Goal: Task Accomplishment & Management: Use online tool/utility

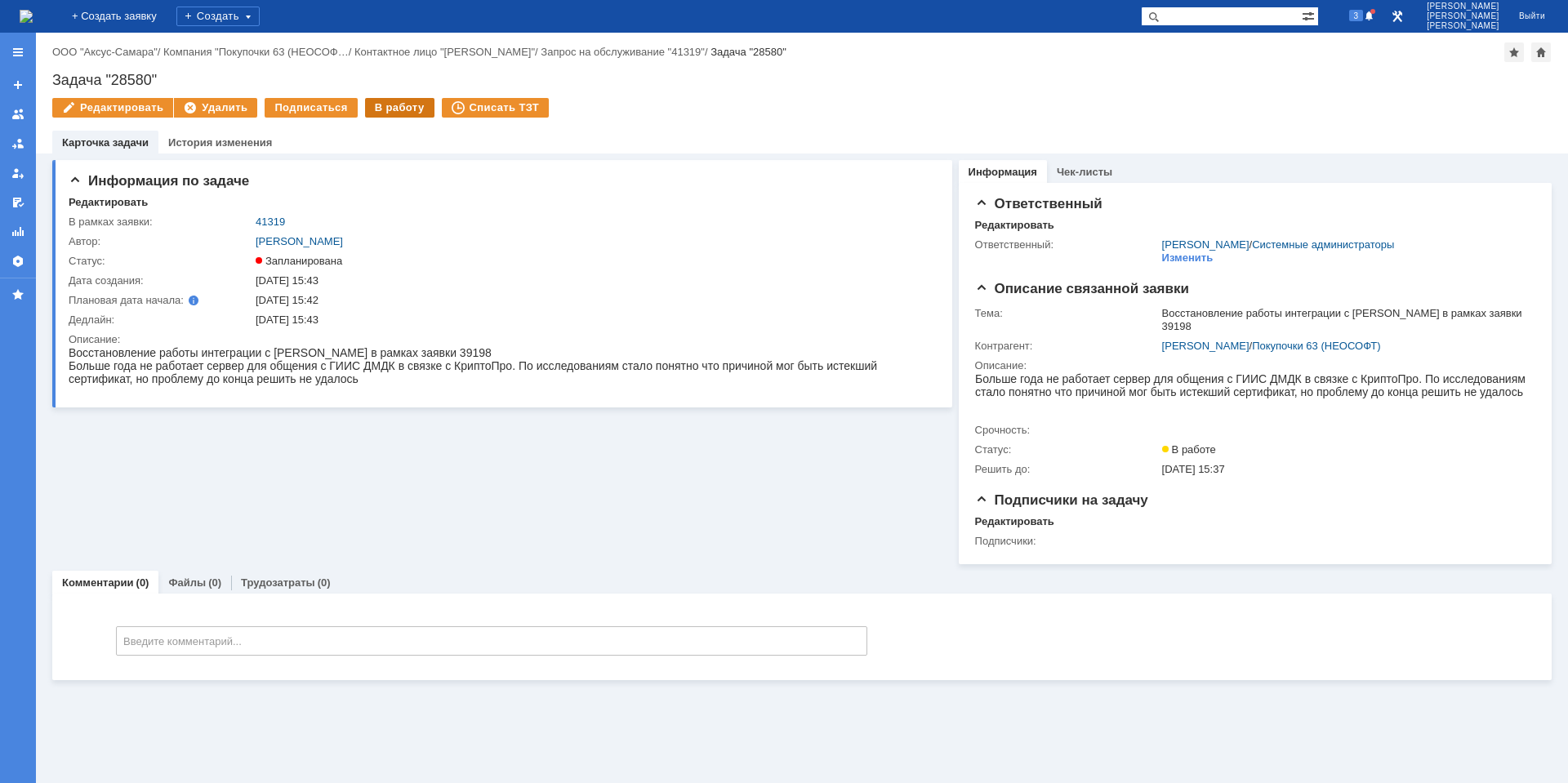
click at [393, 104] on div "В работу" at bounding box center [399, 108] width 69 height 20
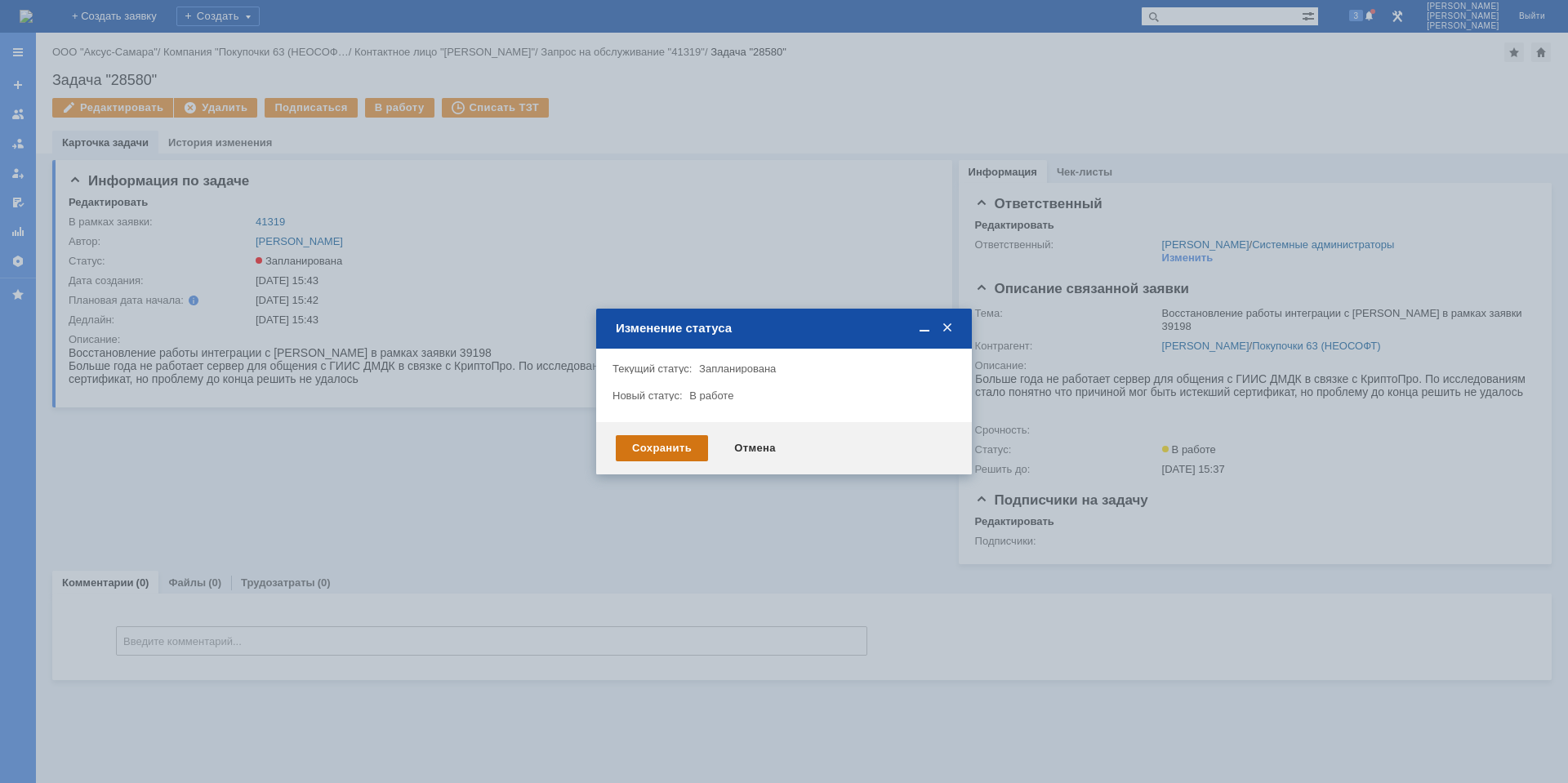
click at [681, 442] on div "Сохранить" at bounding box center [662, 448] width 93 height 26
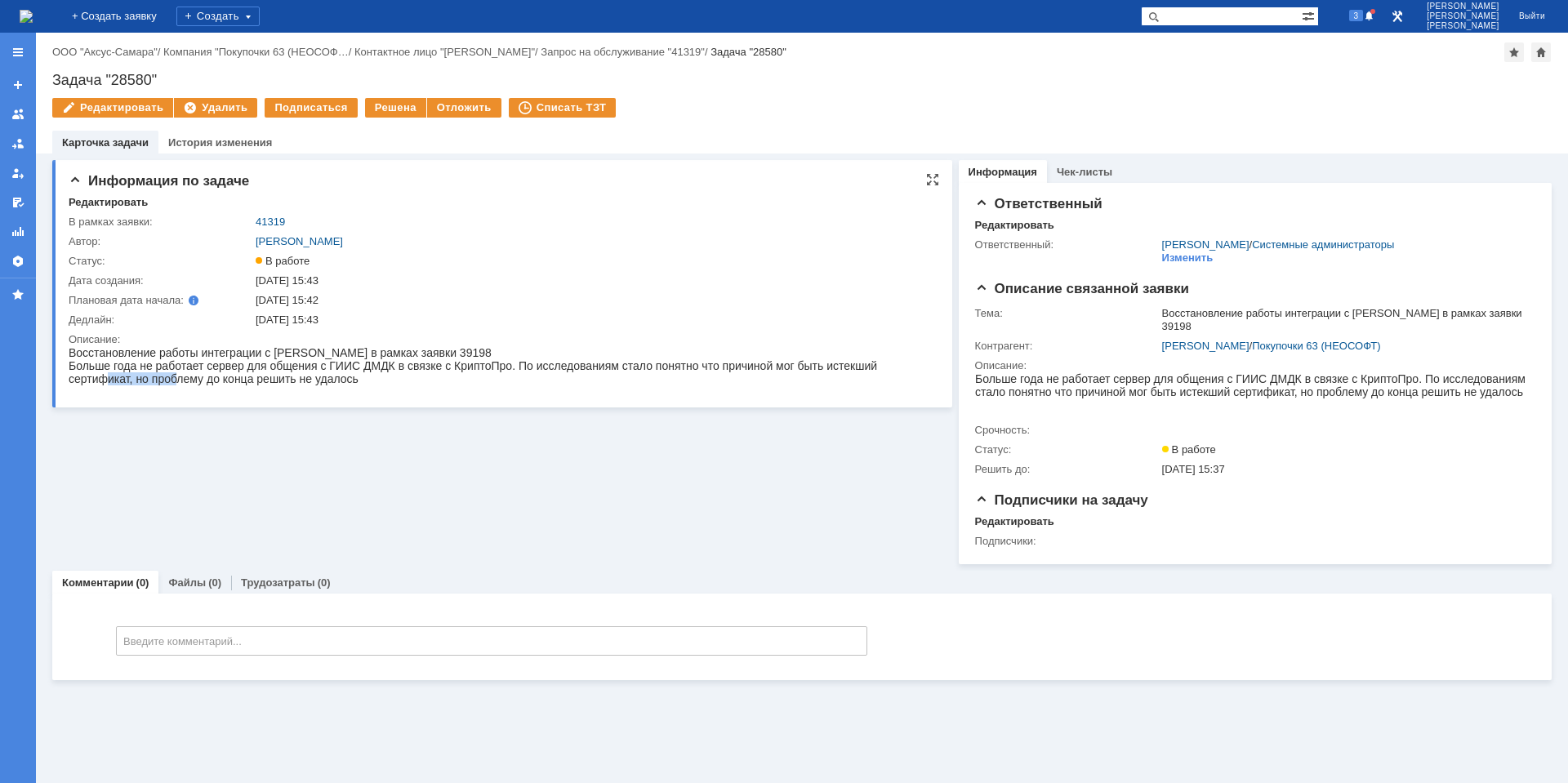
drag, startPoint x: 105, startPoint y: 381, endPoint x: 226, endPoint y: 376, distance: 121.1
click at [190, 376] on span "Больше года не работает сервер для общения с ГИИС ДМДК в связке с КриптоПро. По…" at bounding box center [473, 373] width 809 height 26
drag, startPoint x: 263, startPoint y: 375, endPoint x: 294, endPoint y: 375, distance: 31.0
click at [261, 375] on span "Больше года не работает сервер для общения с ГИИС ДМДК в связке с КриптоПро. По…" at bounding box center [473, 373] width 809 height 26
drag, startPoint x: 369, startPoint y: 387, endPoint x: 247, endPoint y: 385, distance: 122.0
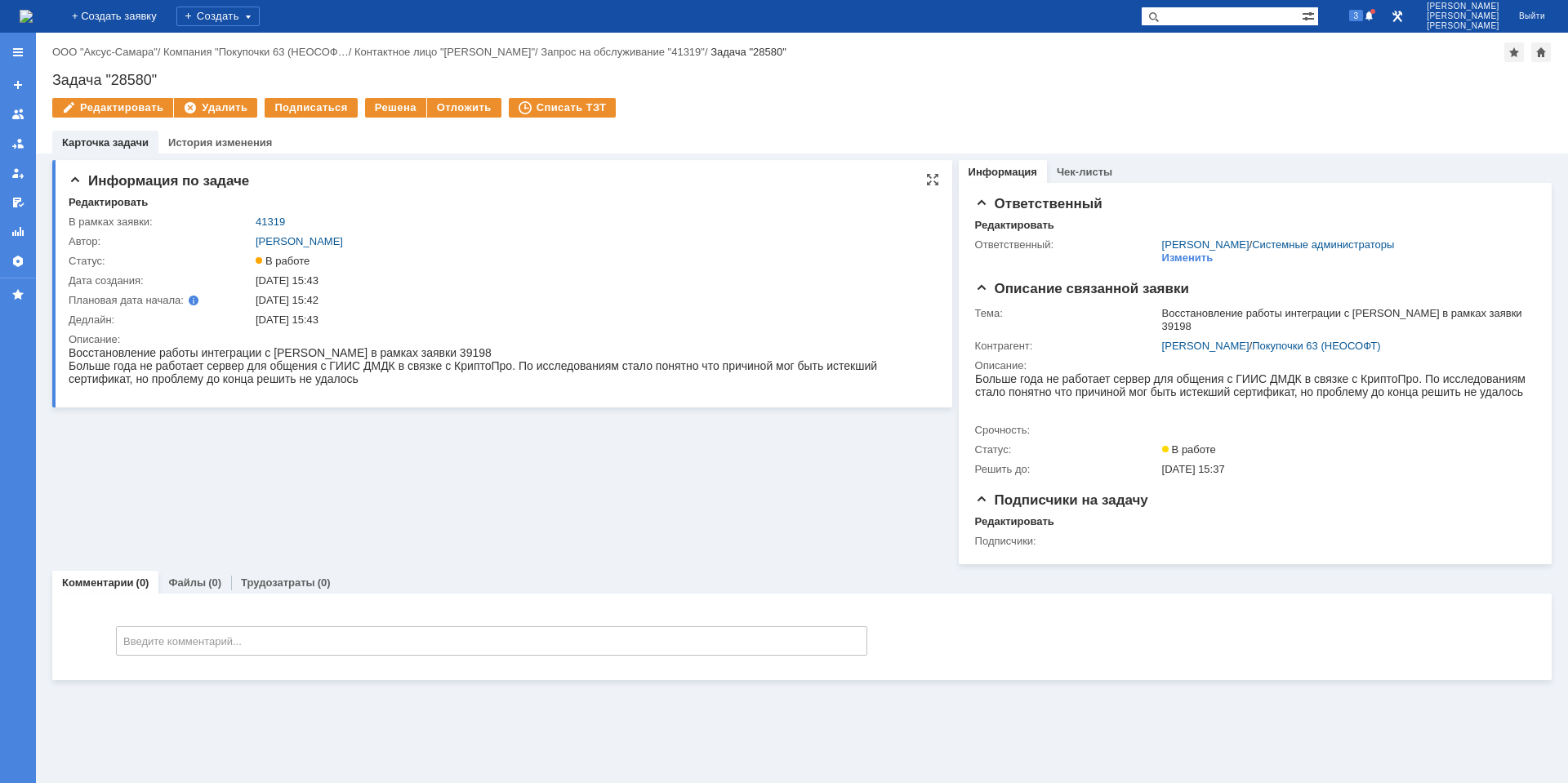
click at [350, 385] on html "Восстановление работы интеграции с ГИИС ДМДК в рамках заявки 39198 Больше года …" at bounding box center [499, 365] width 861 height 39
drag, startPoint x: 281, startPoint y: 370, endPoint x: 580, endPoint y: 370, distance: 299.0
click at [558, 370] on span "Больше года не работает сервер для общения с ГИИС ДМДК в связке с КриптоПро. По…" at bounding box center [473, 373] width 809 height 26
click at [610, 373] on span "Больше года не работает сервер для общения с ГИИС ДМДК в связке с КриптоПро. По…" at bounding box center [473, 373] width 809 height 26
drag, startPoint x: 310, startPoint y: 371, endPoint x: 789, endPoint y: 399, distance: 479.8
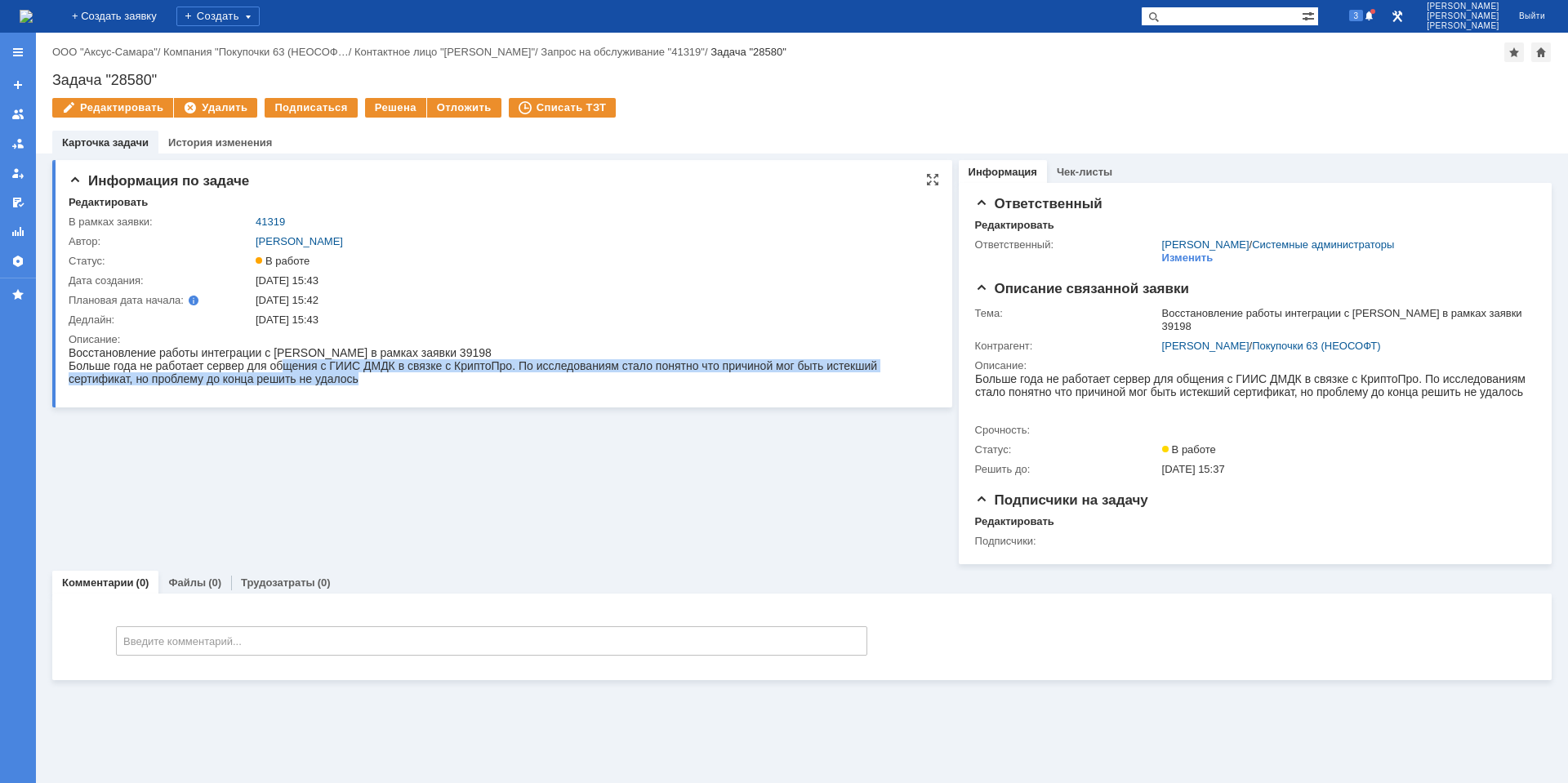
click at [789, 385] on html "Восстановление работы интеграции с ГИИС ДМДК в рамках заявки 39198 Больше года …" at bounding box center [499, 365] width 861 height 39
click at [803, 400] on div "Информация по задаче Редактировать В рамках заявки: 41319 Автор: Галстьян Степа…" at bounding box center [502, 284] width 900 height 247
click at [460, 392] on td "Описание:" at bounding box center [500, 362] width 862 height 64
click at [262, 371] on span "Больше года не работает сервер для общения с ГИИС ДМДК в связке с КриптоПро. По…" at bounding box center [473, 373] width 809 height 26
click at [33, 22] on img at bounding box center [26, 17] width 13 height 13
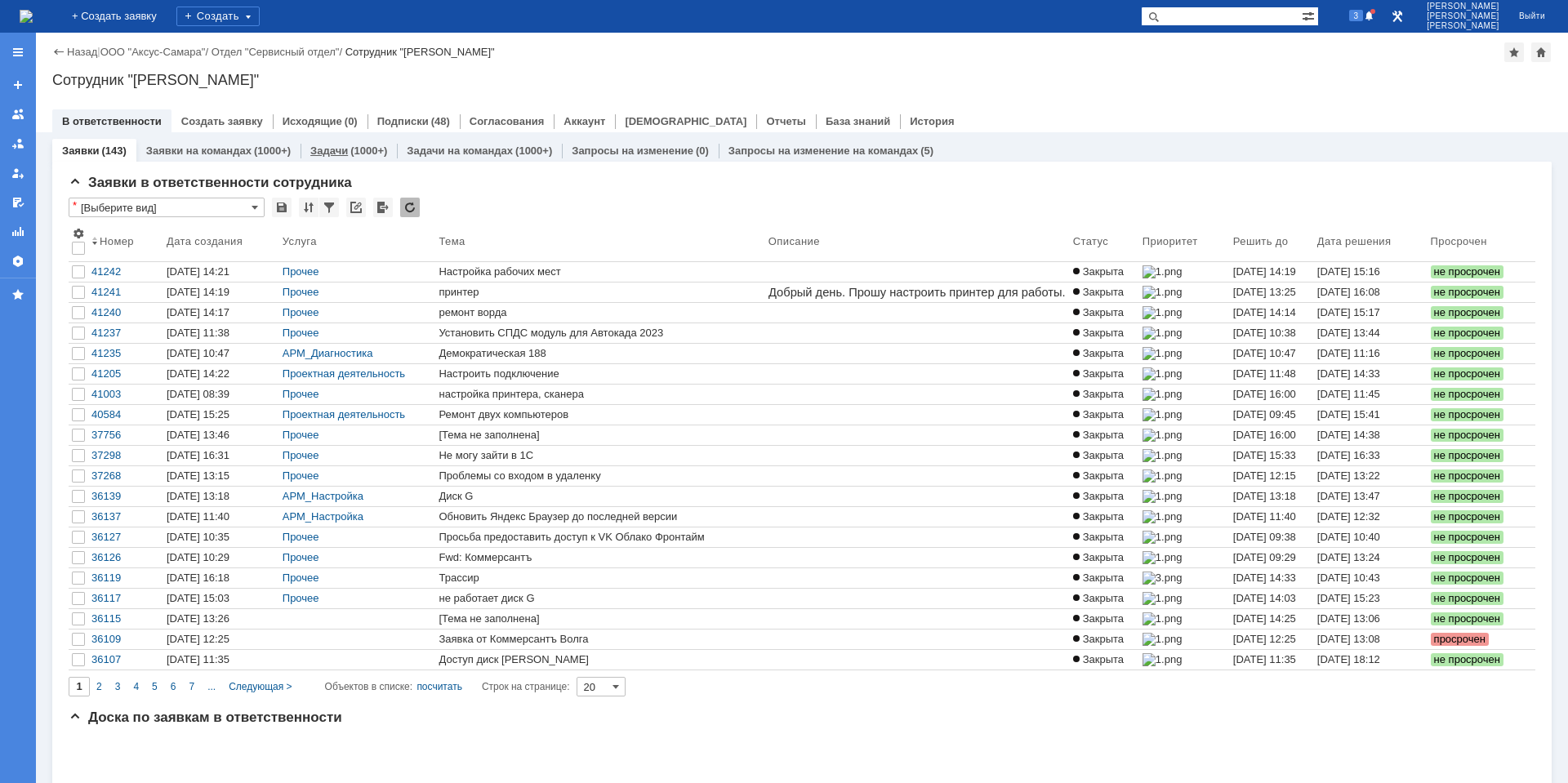
click at [350, 144] on div "Задачи (1000+)" at bounding box center [348, 150] width 97 height 24
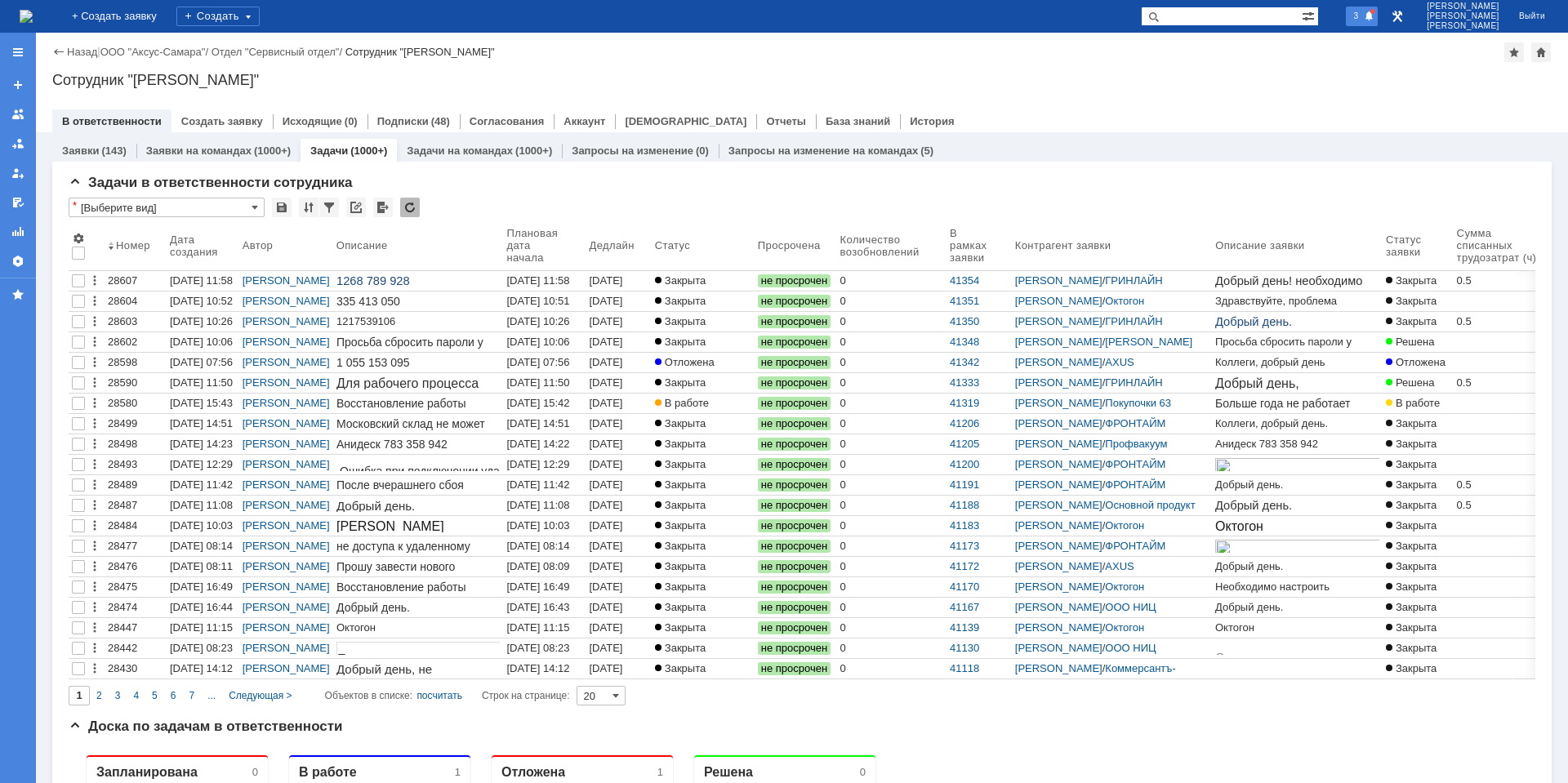
click at [1364, 16] on span "3" at bounding box center [1357, 16] width 15 height 12
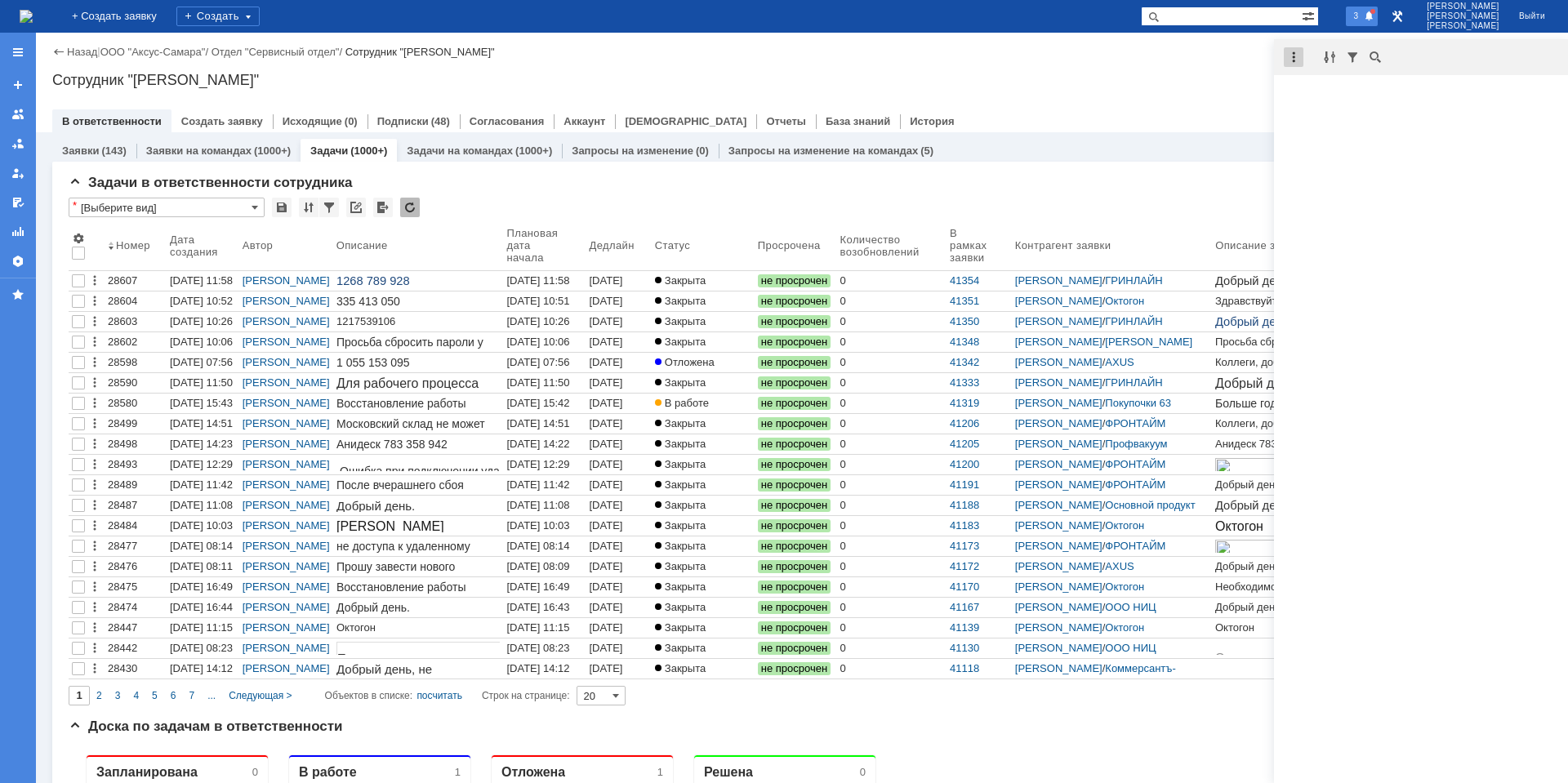
click at [1298, 57] on div at bounding box center [1294, 57] width 20 height 20
click at [1330, 93] on div "Отметить уведомления прочитанными" at bounding box center [1406, 98] width 219 height 11
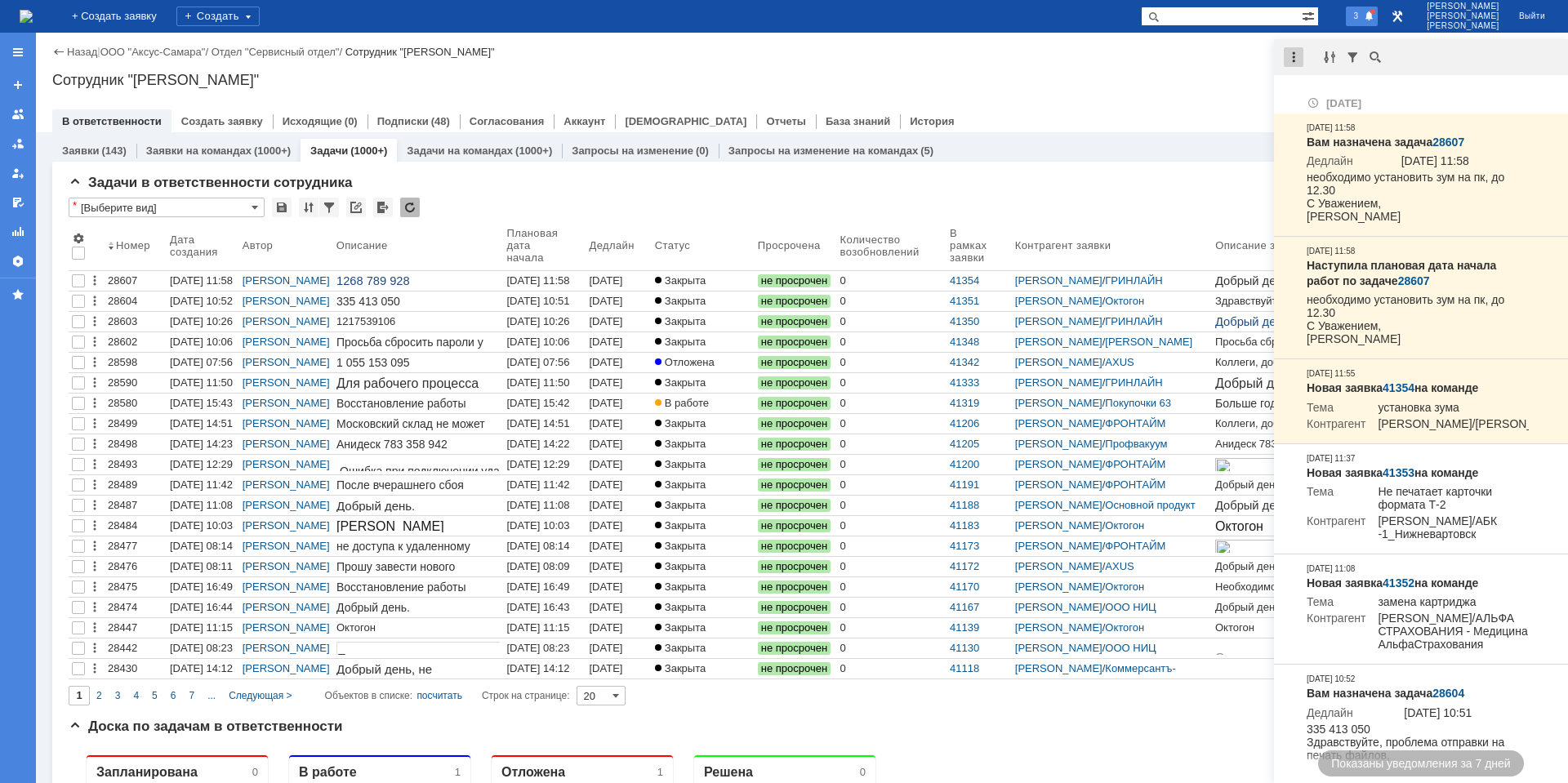
click at [1295, 56] on div at bounding box center [1294, 57] width 20 height 20
click at [1320, 98] on div "Отметить уведомления прочитанными" at bounding box center [1406, 98] width 219 height 11
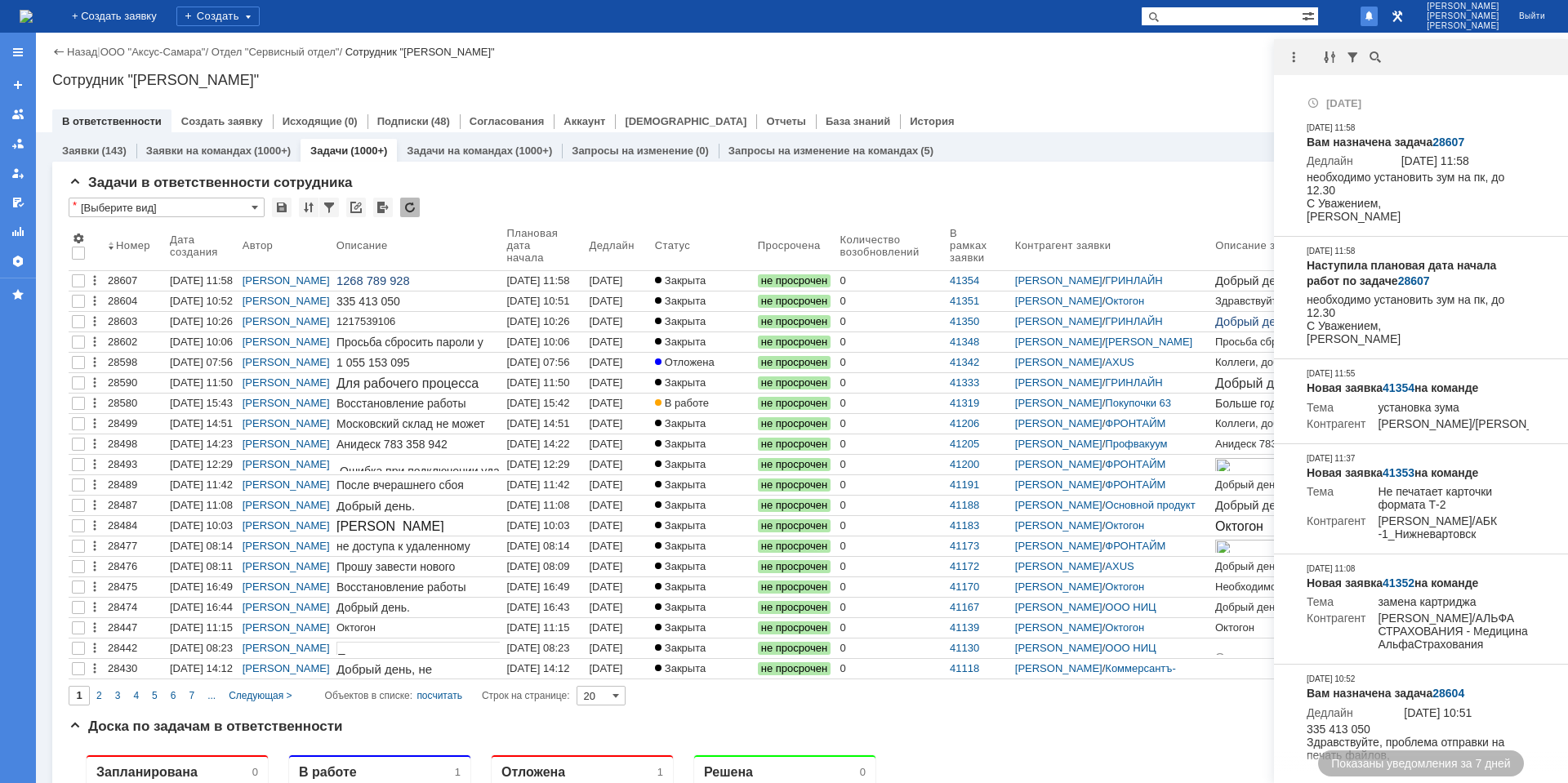
click at [1155, 88] on div "Сотрудник "[PERSON_NAME]"" at bounding box center [801, 80] width 1499 height 17
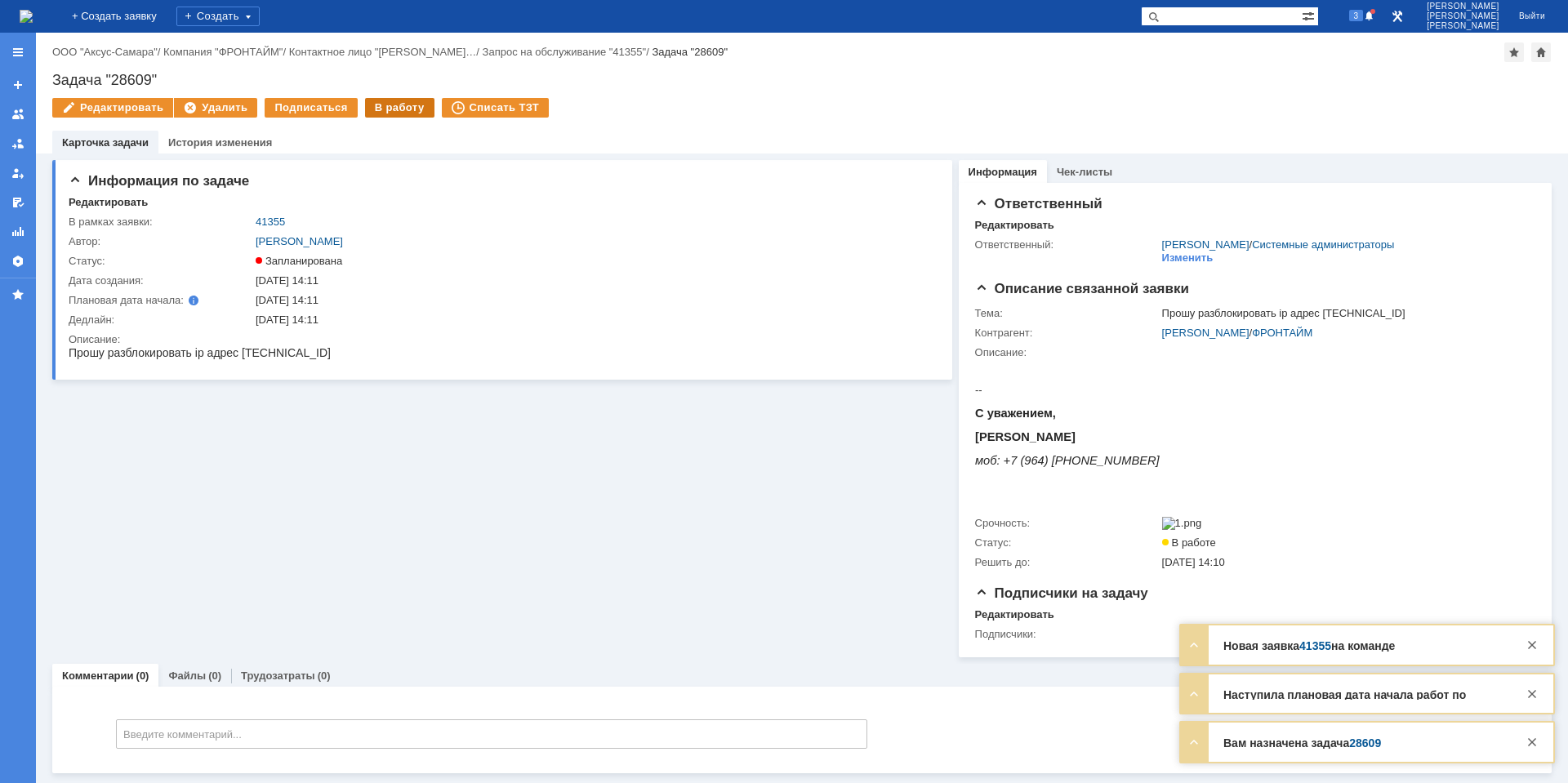
click at [375, 115] on div "В работу" at bounding box center [399, 108] width 69 height 20
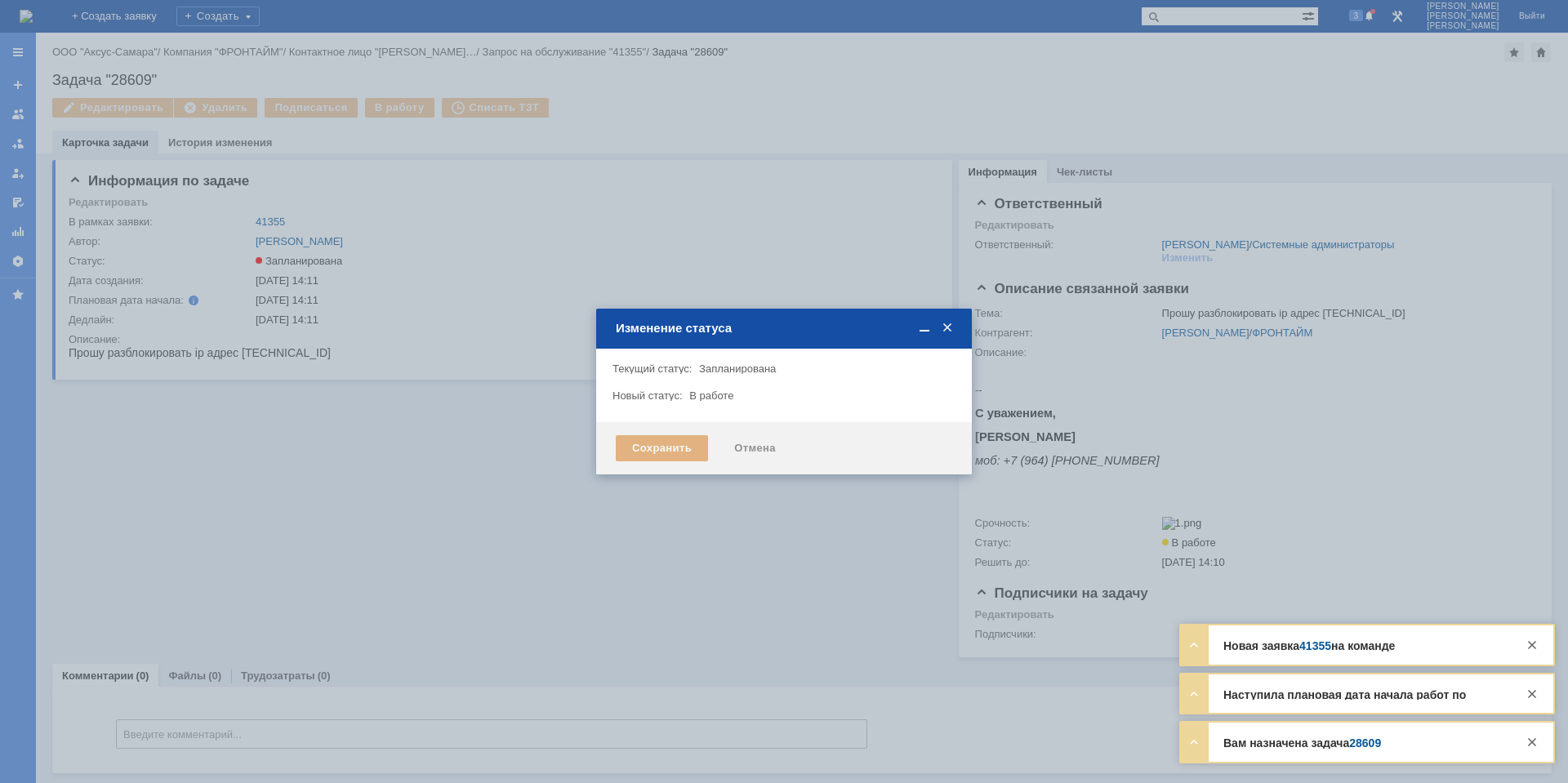
click at [648, 455] on div "Сохранить" at bounding box center [662, 448] width 93 height 26
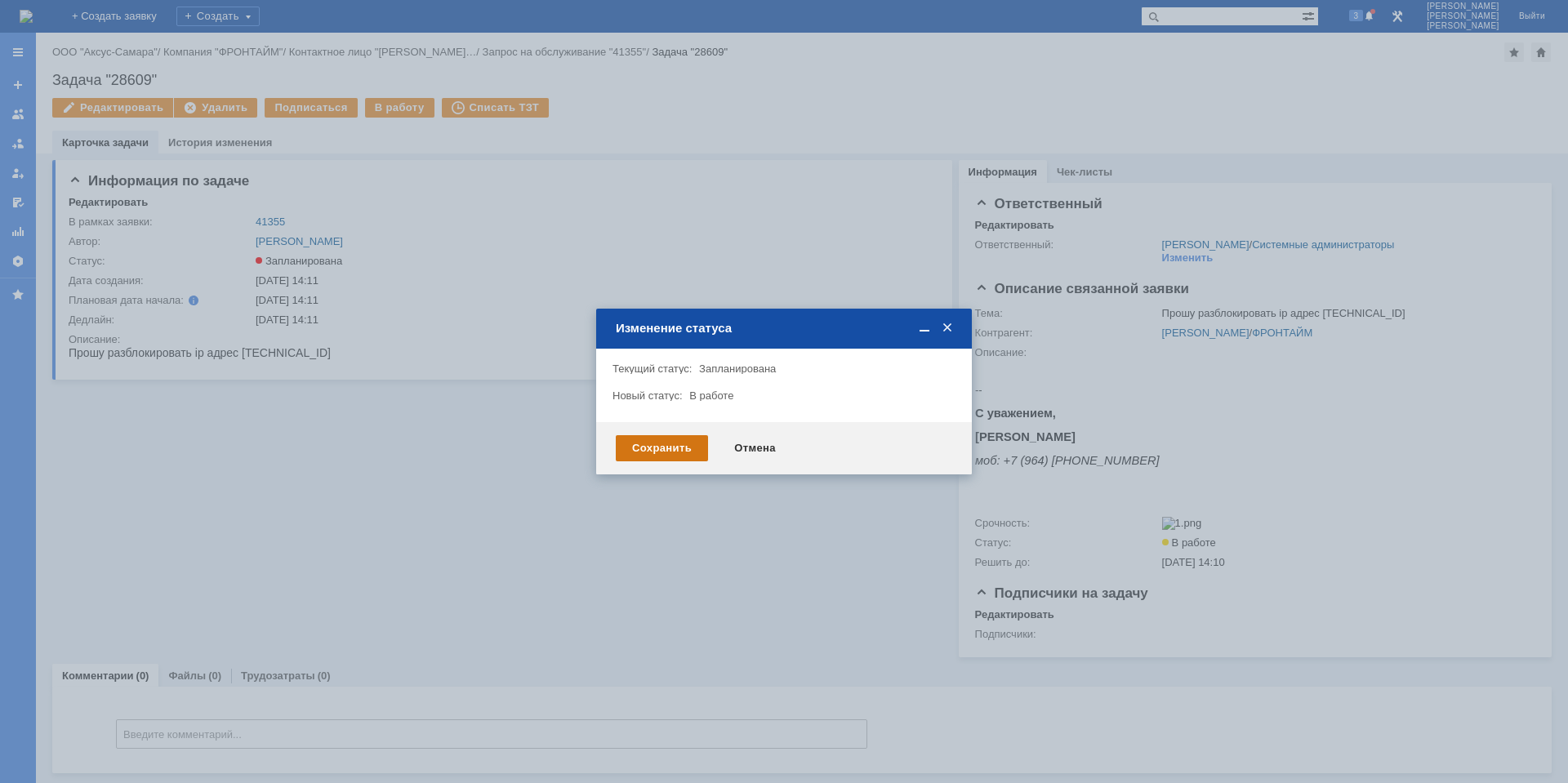
click at [657, 446] on div "Сохранить" at bounding box center [662, 448] width 93 height 26
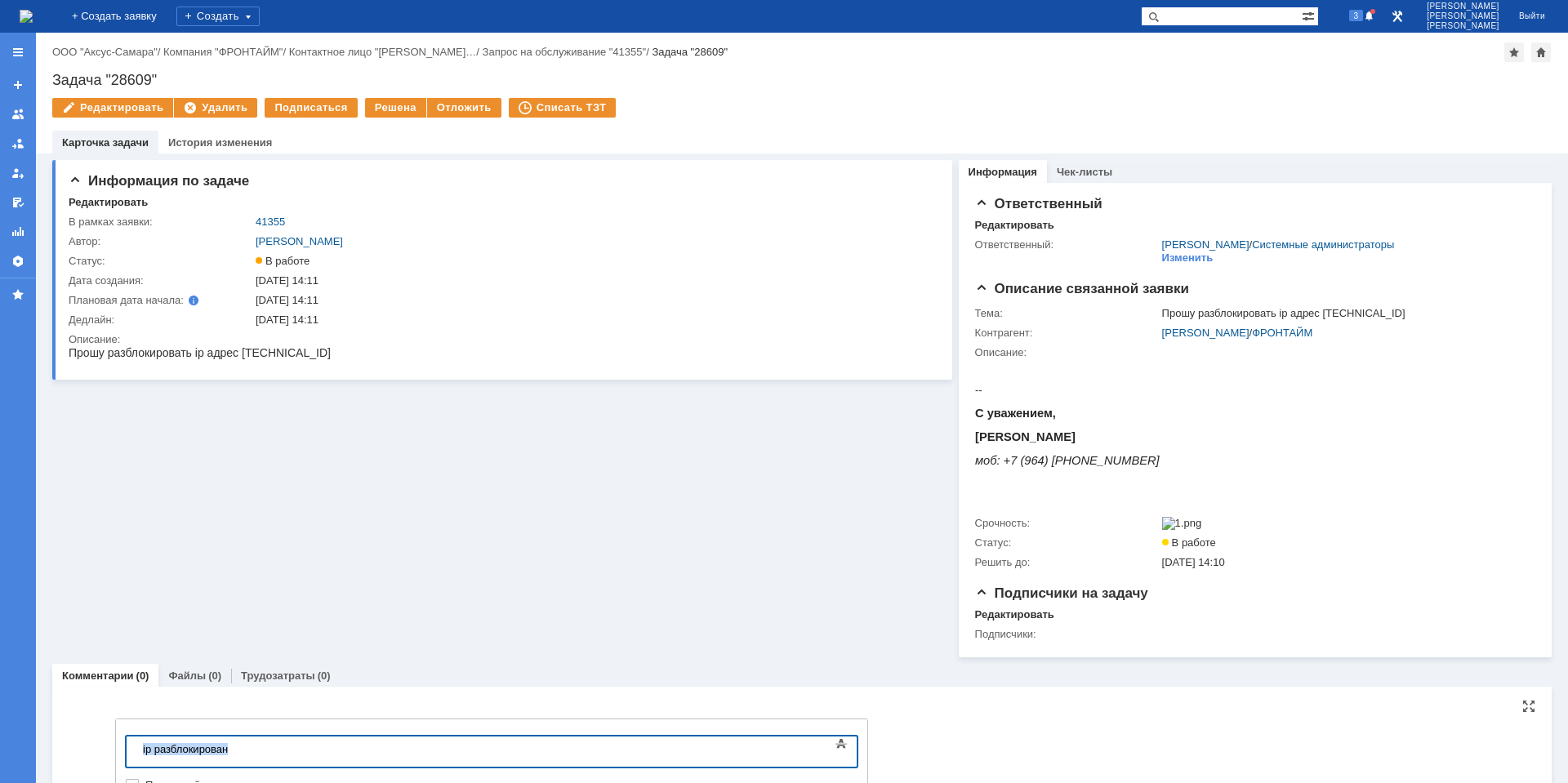
copy div "​ip разблокирован"
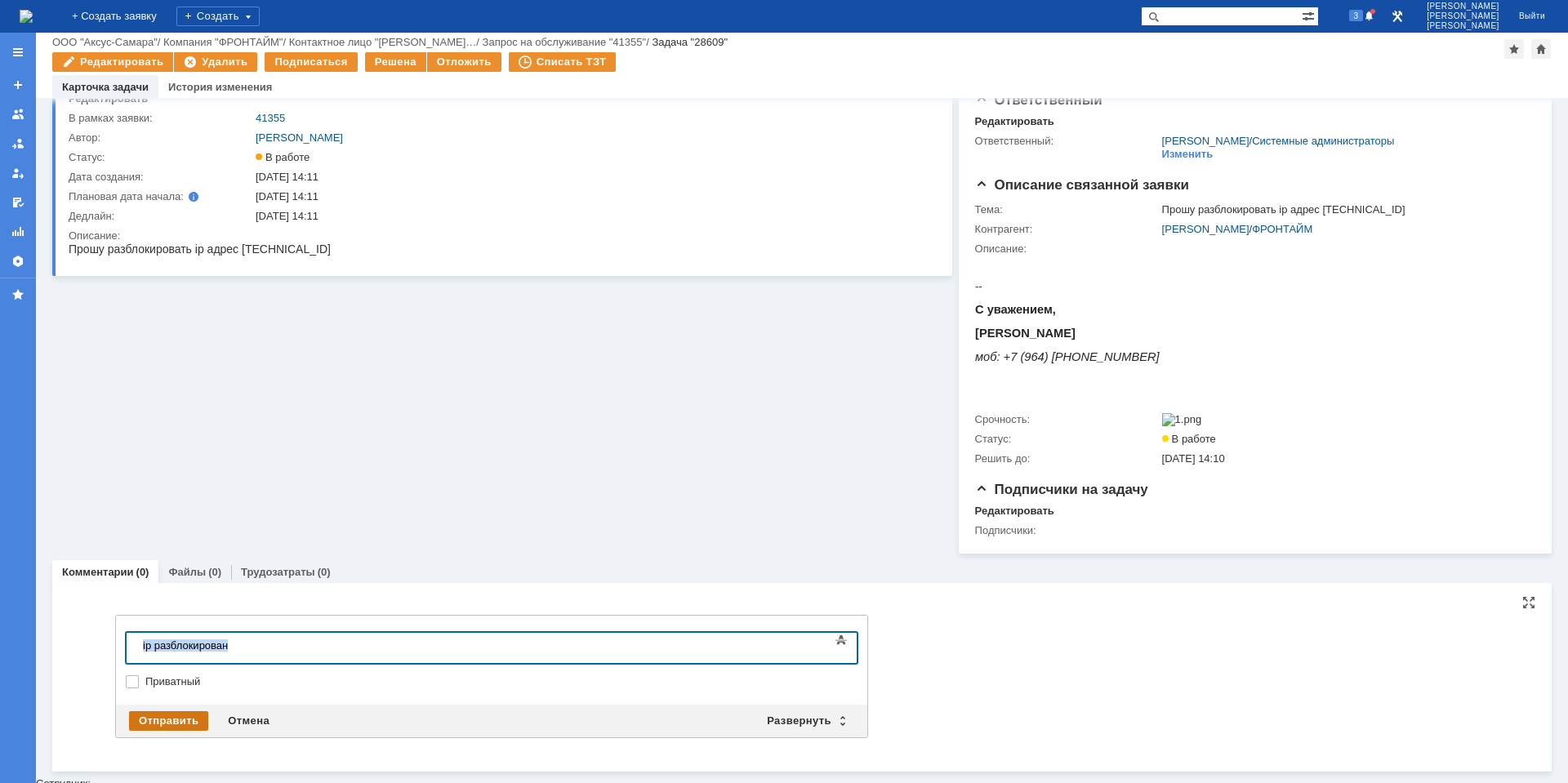
scroll to position [47, 0]
click at [175, 727] on div "Отправить" at bounding box center [169, 722] width 79 height 20
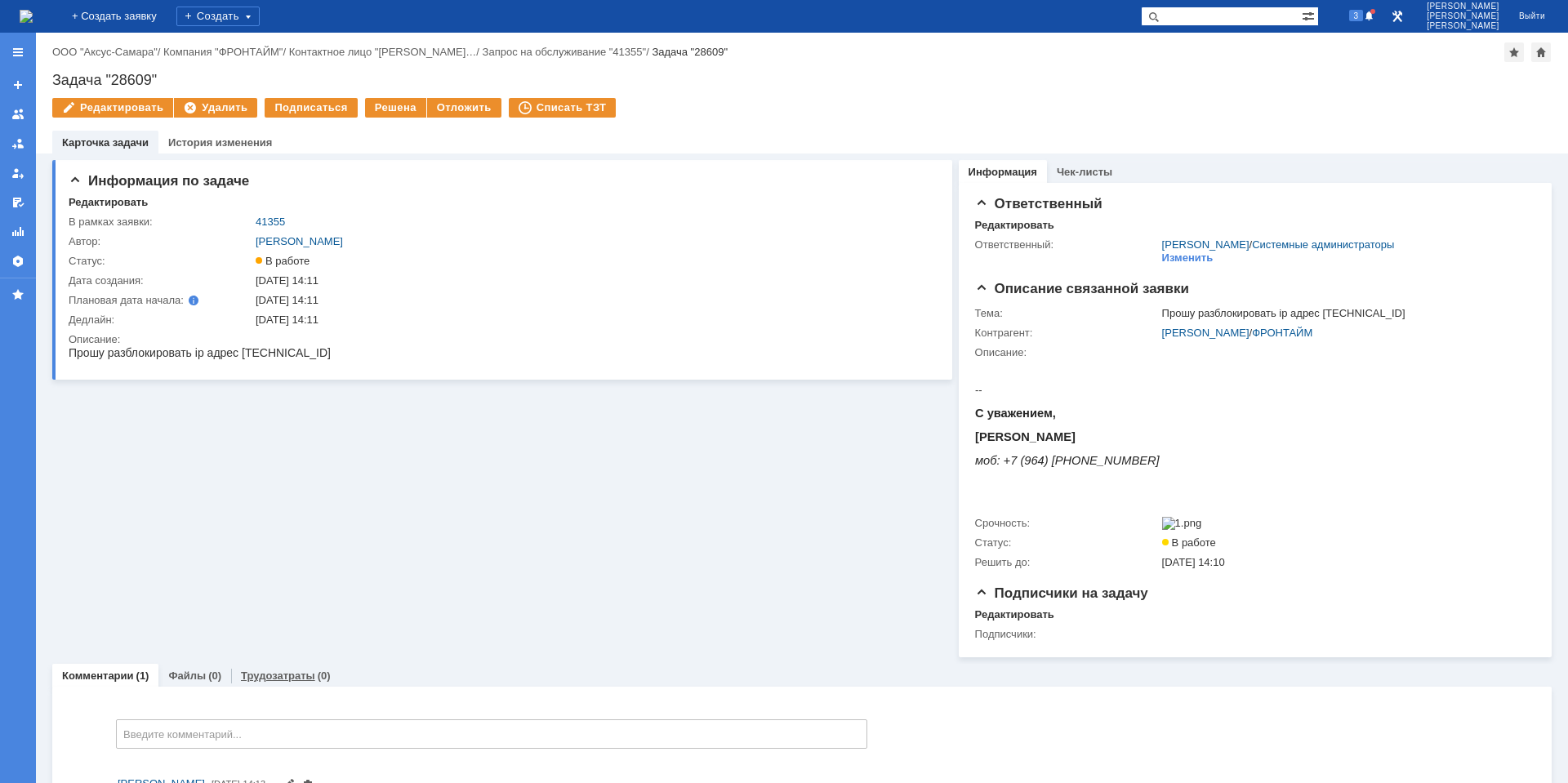
scroll to position [0, 0]
click at [270, 680] on link "Трудозатраты" at bounding box center [278, 676] width 74 height 12
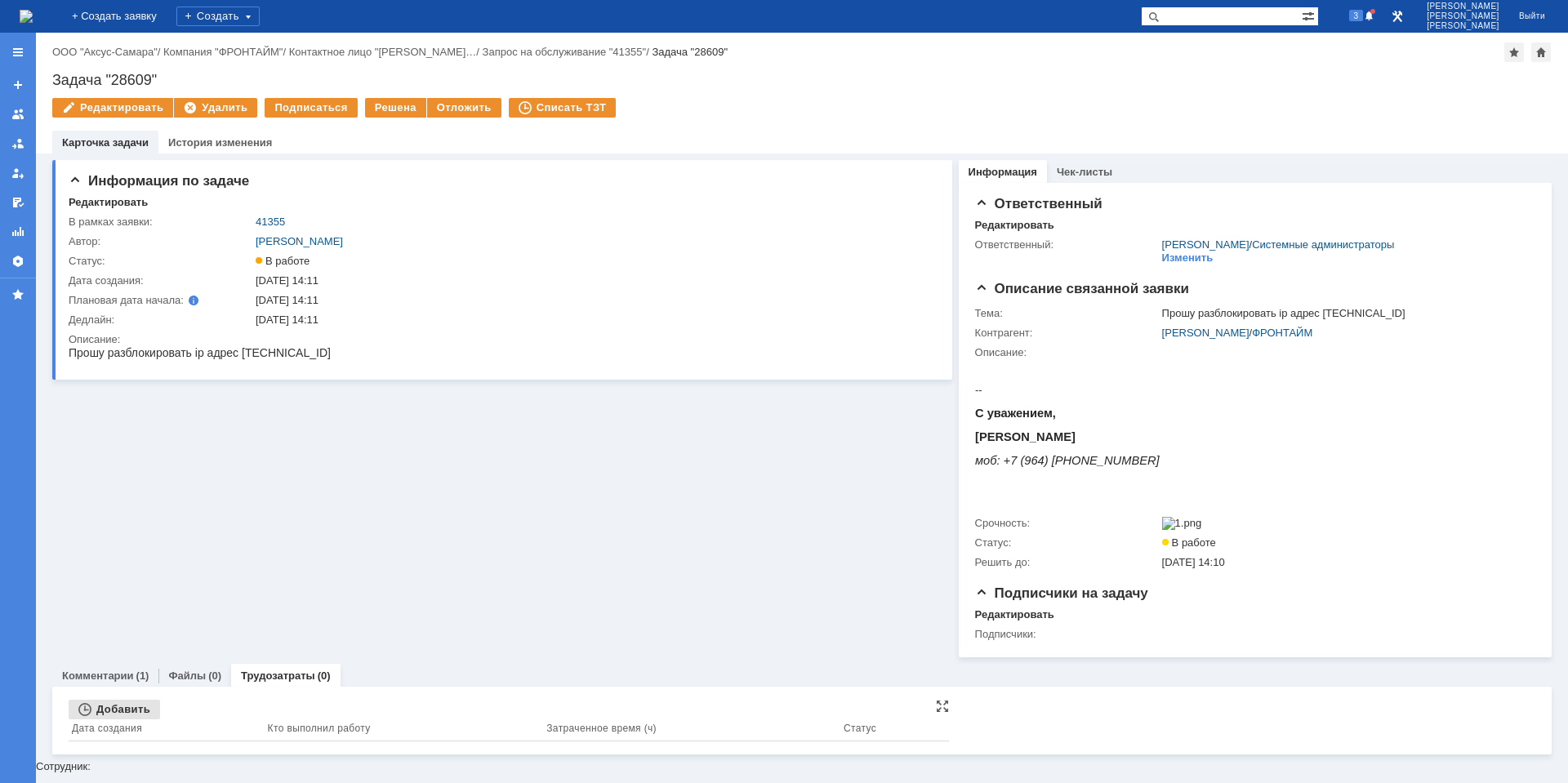
click at [123, 710] on div "Добавить" at bounding box center [114, 709] width 92 height 20
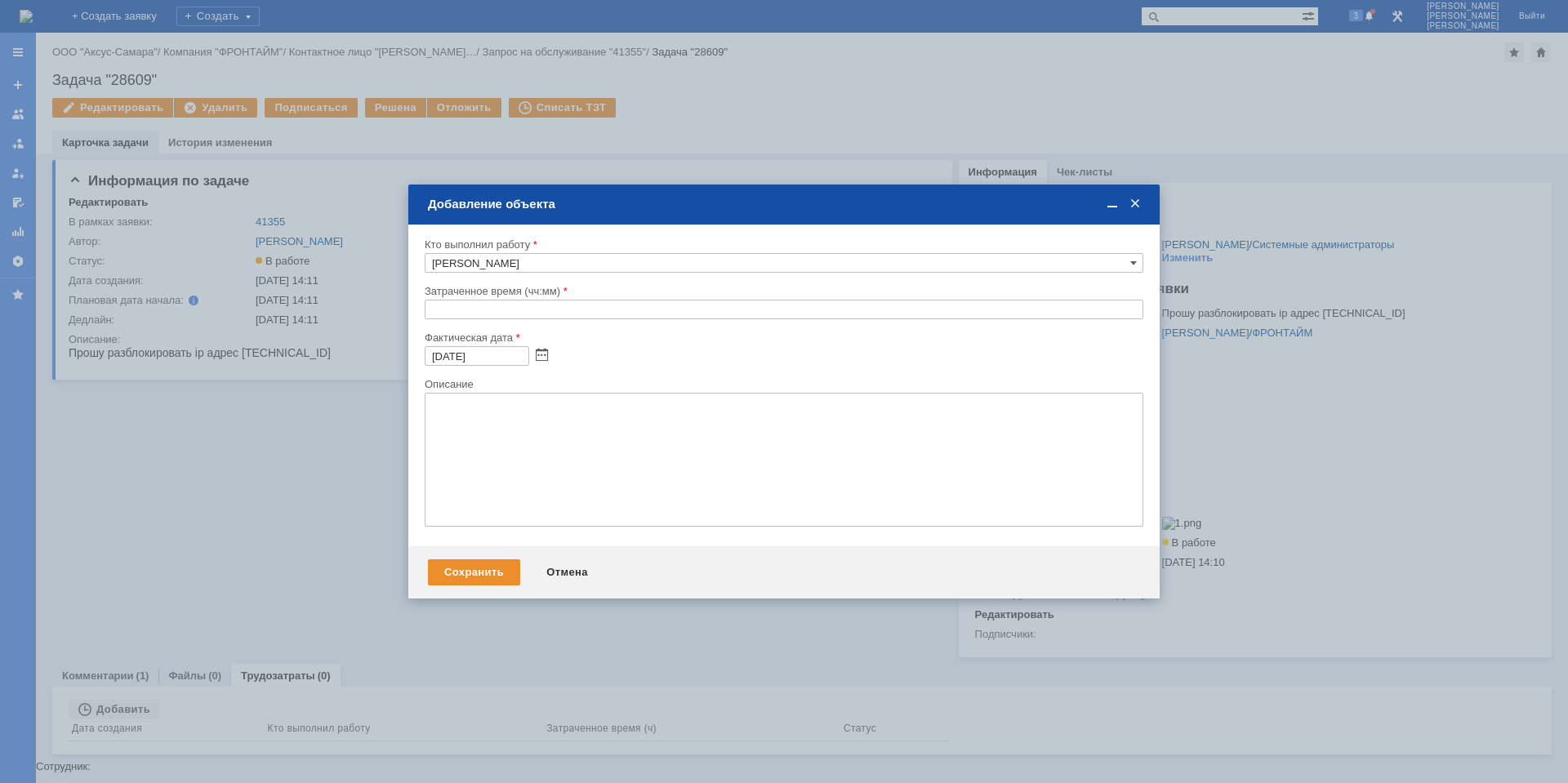
click at [422, 312] on div "Внимание! Кто выполнил работу [PERSON_NAME] время (чч:мм) Фактическая дата [DAT…" at bounding box center [784, 385] width 752 height 322
click at [427, 312] on input "text" at bounding box center [784, 309] width 719 height 20
type input "00:30"
click at [512, 422] on textarea at bounding box center [784, 460] width 719 height 134
paste textarea "​ip разблокирован"
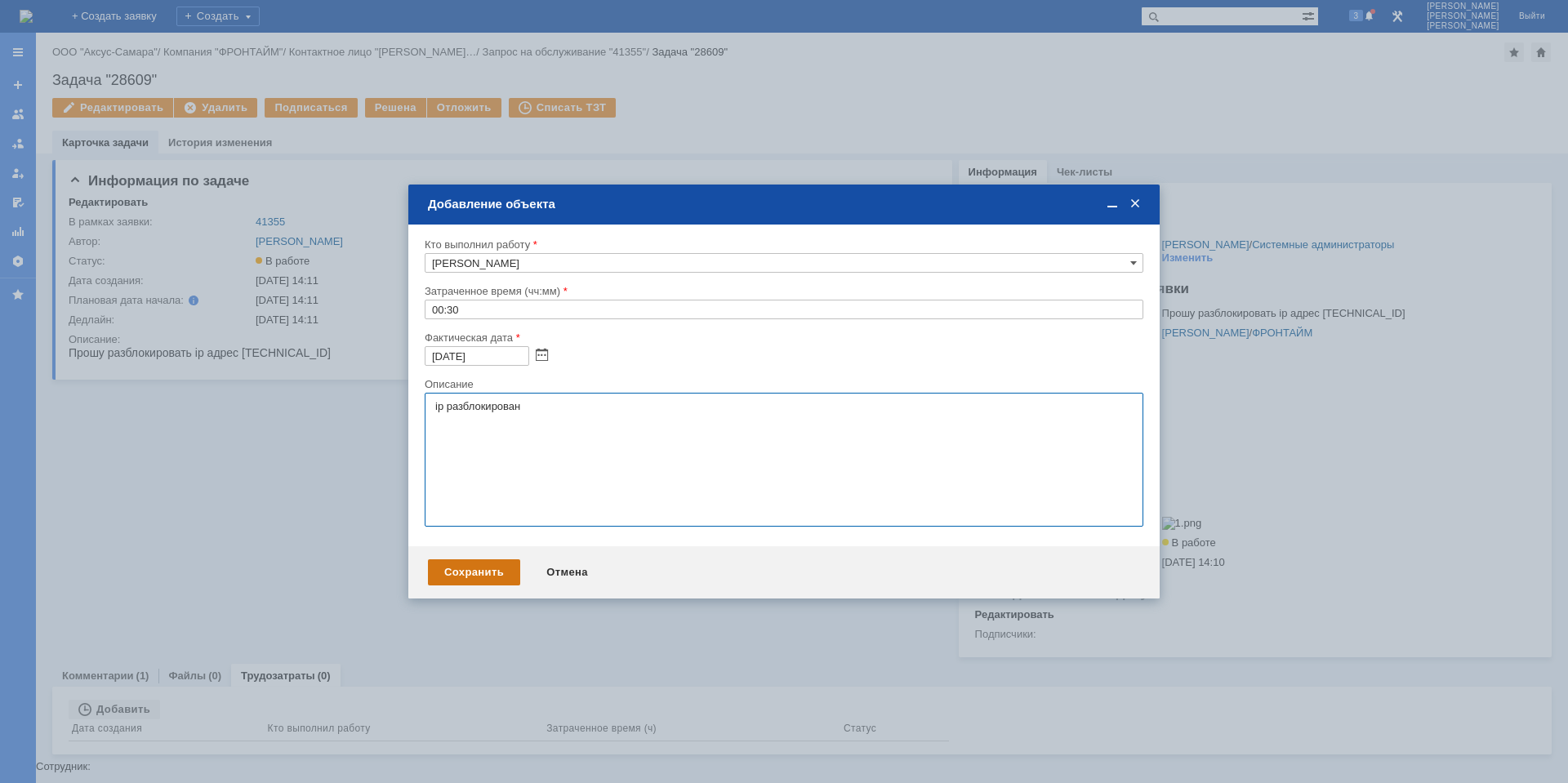
type textarea "​ip разблокирован"
click at [497, 571] on div "Сохранить" at bounding box center [475, 573] width 93 height 26
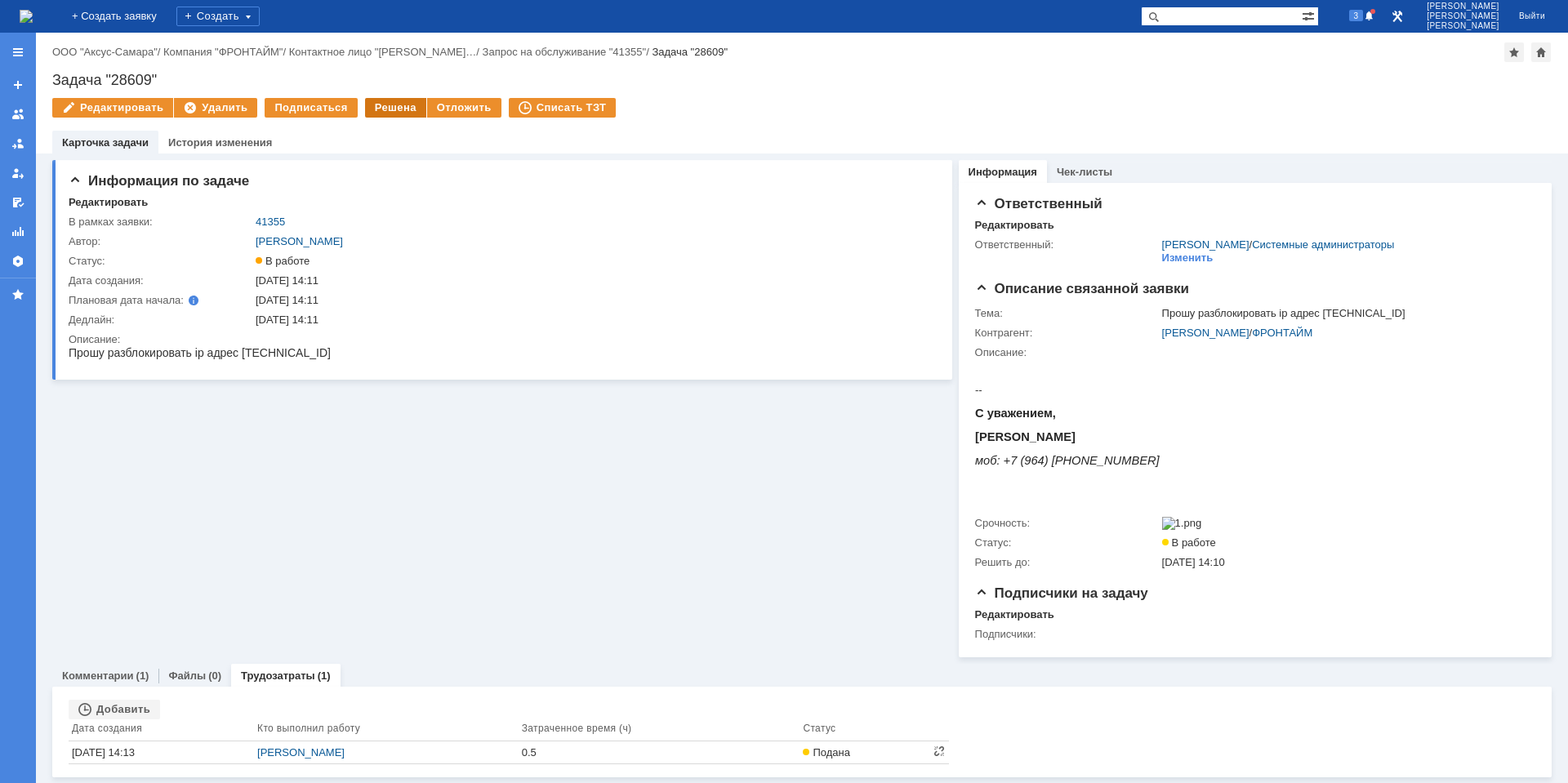
click at [391, 106] on div "Решена" at bounding box center [395, 108] width 61 height 20
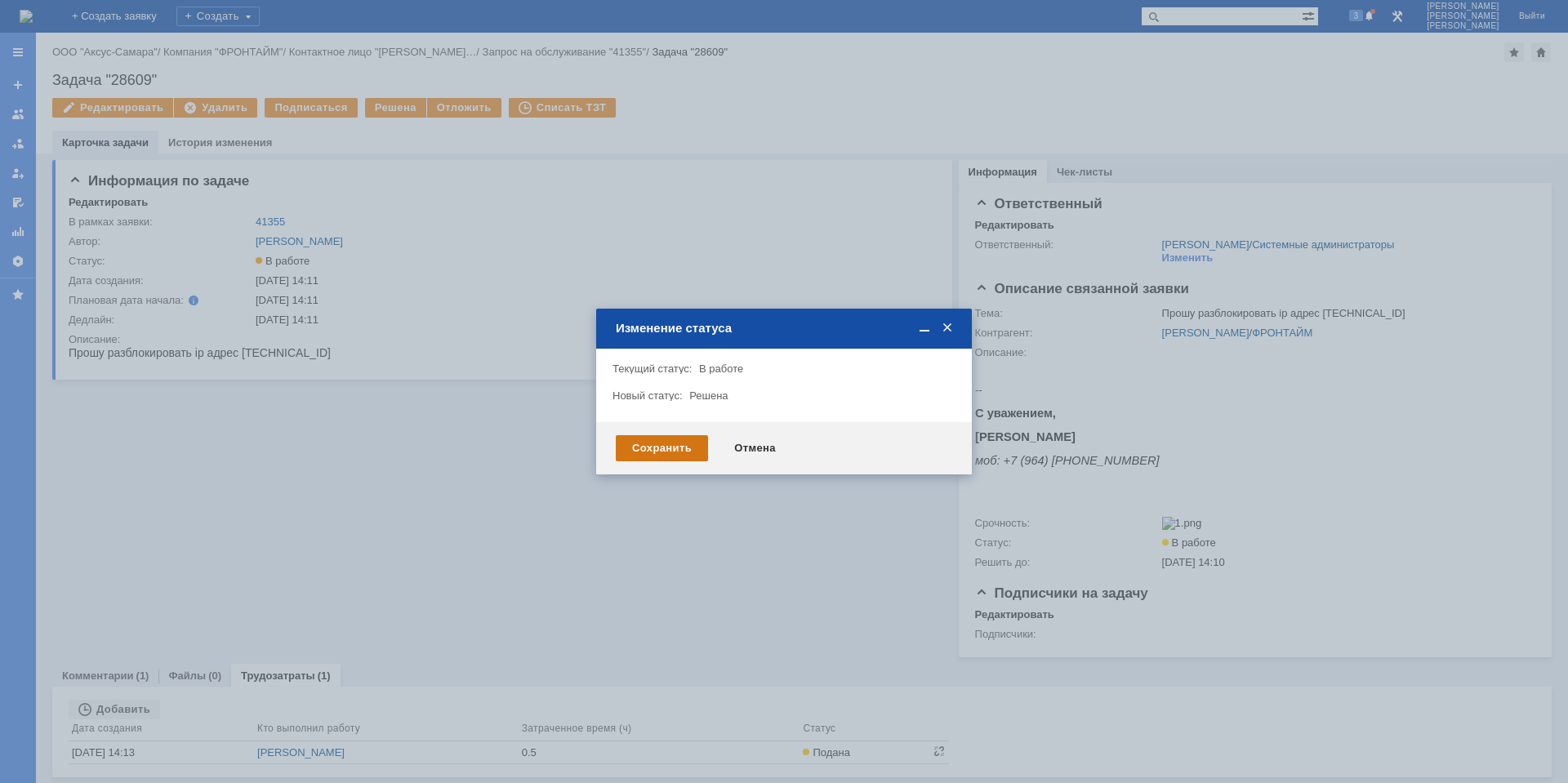
click at [674, 442] on div "Сохранить" at bounding box center [662, 448] width 93 height 26
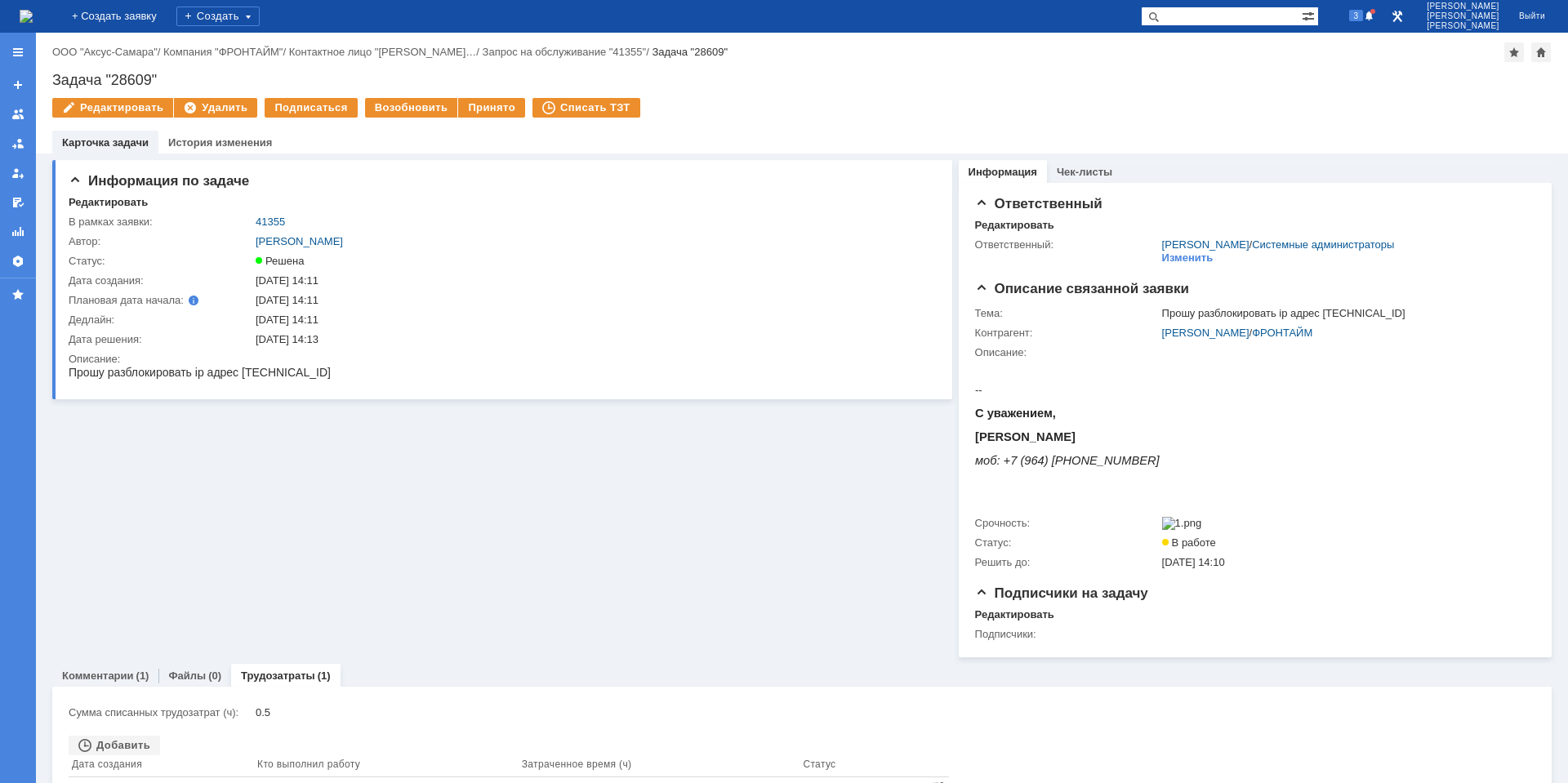
click at [33, 11] on img at bounding box center [26, 17] width 13 height 13
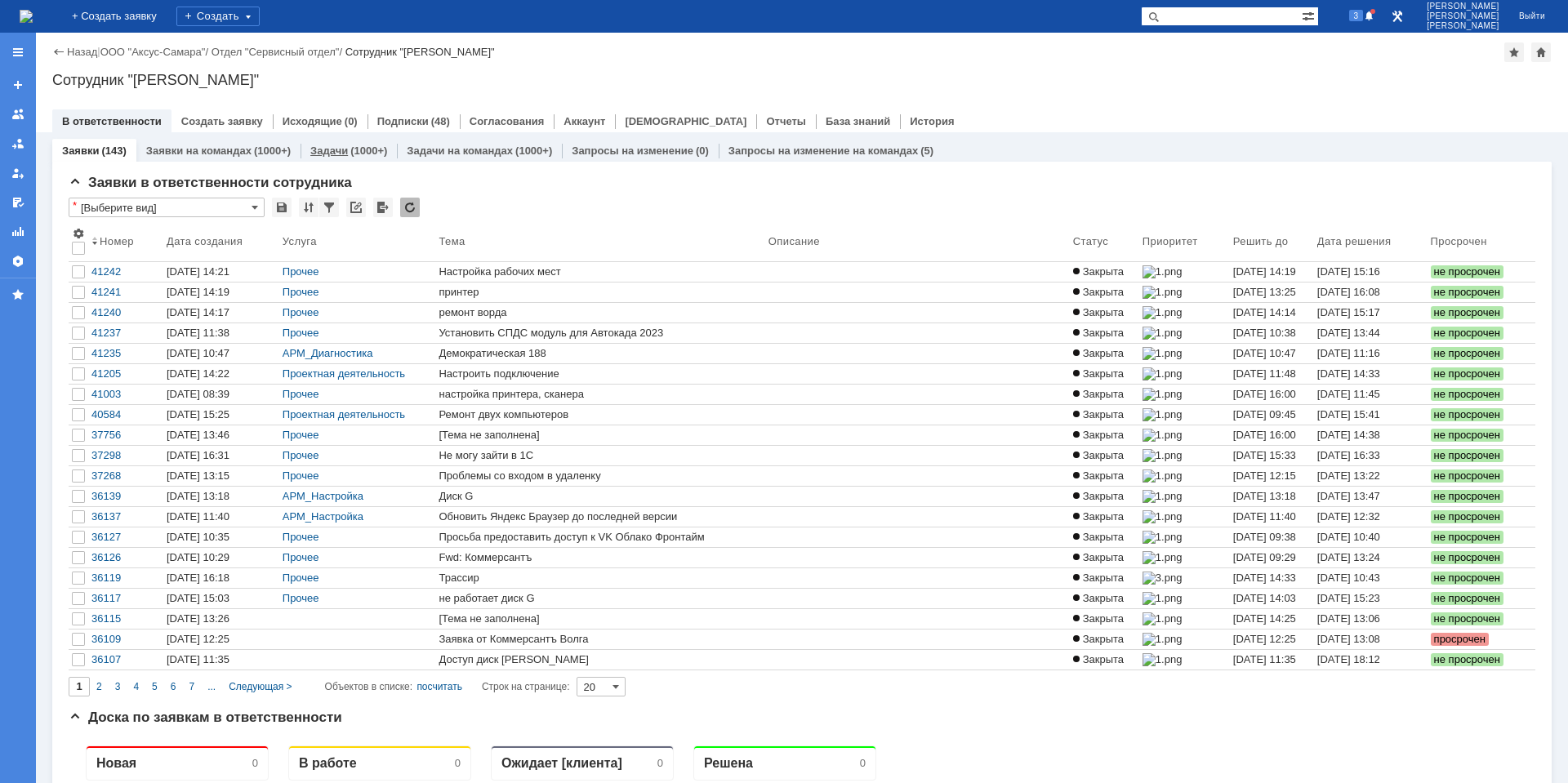
click at [360, 161] on div "Задачи (1000+)" at bounding box center [348, 150] width 97 height 24
